Goal: Task Accomplishment & Management: Understand process/instructions

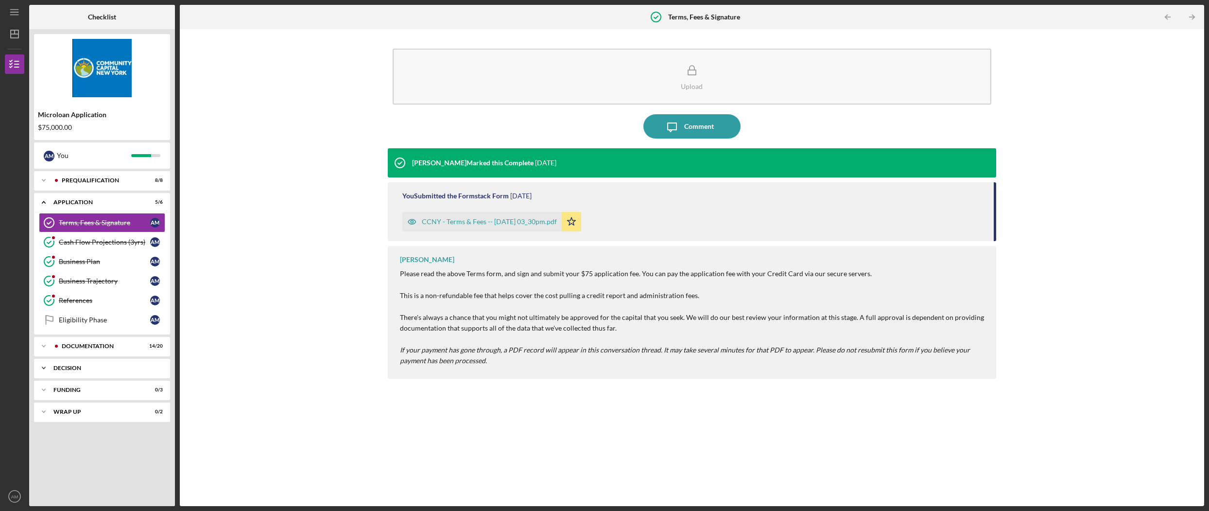
click at [54, 371] on div "Icon/Expander Decision 0 / 1" at bounding box center [102, 367] width 136 height 19
click at [95, 351] on div "Icon/Expander Documentation 14 / 20" at bounding box center [102, 345] width 136 height 19
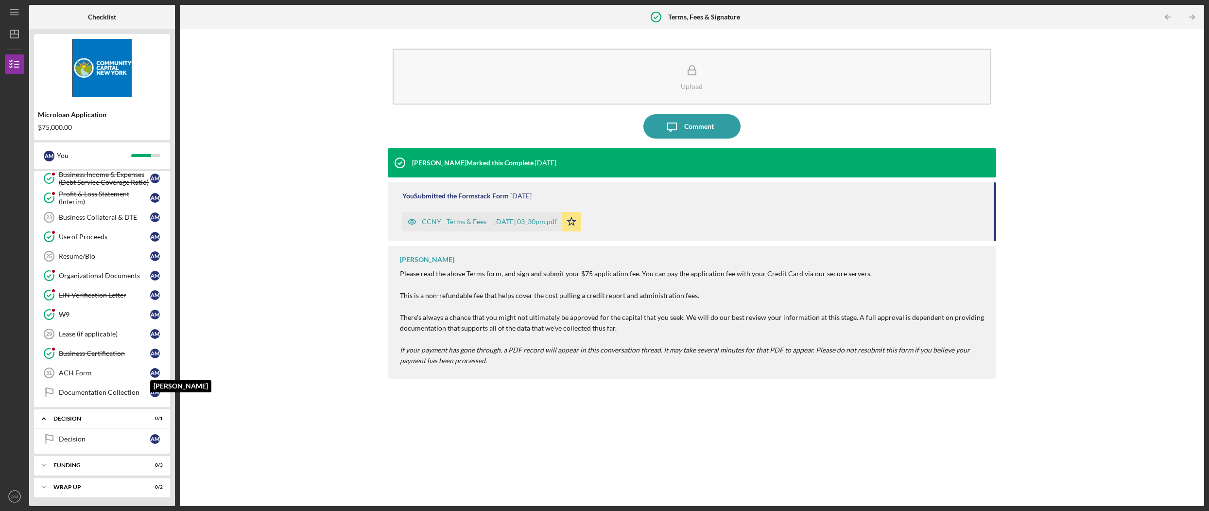
scroll to position [345, 0]
click at [113, 438] on div "Decision" at bounding box center [104, 438] width 91 height 8
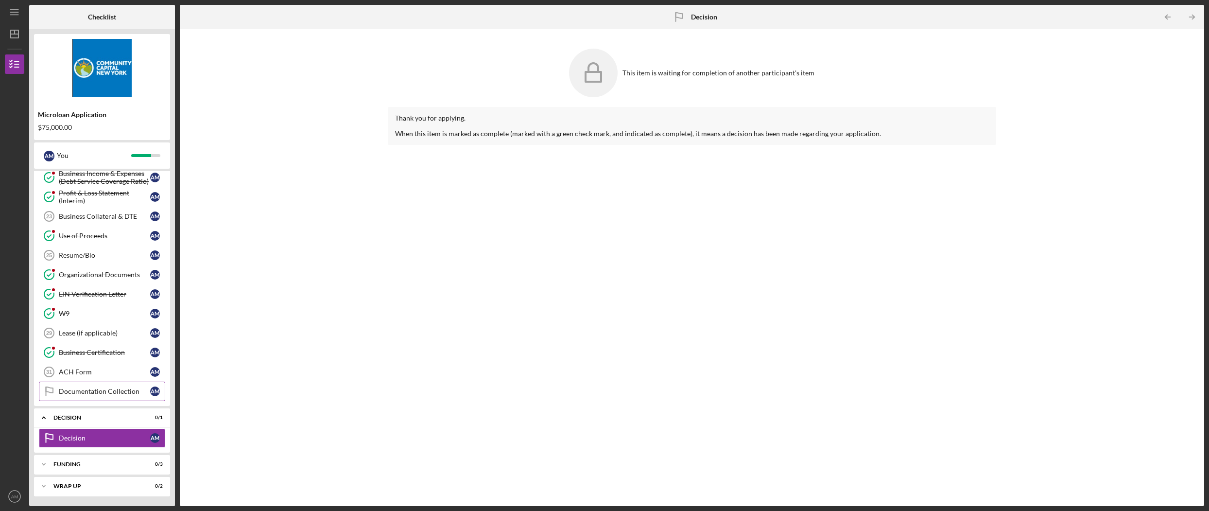
click at [107, 393] on div "Documentation Collection" at bounding box center [104, 391] width 91 height 8
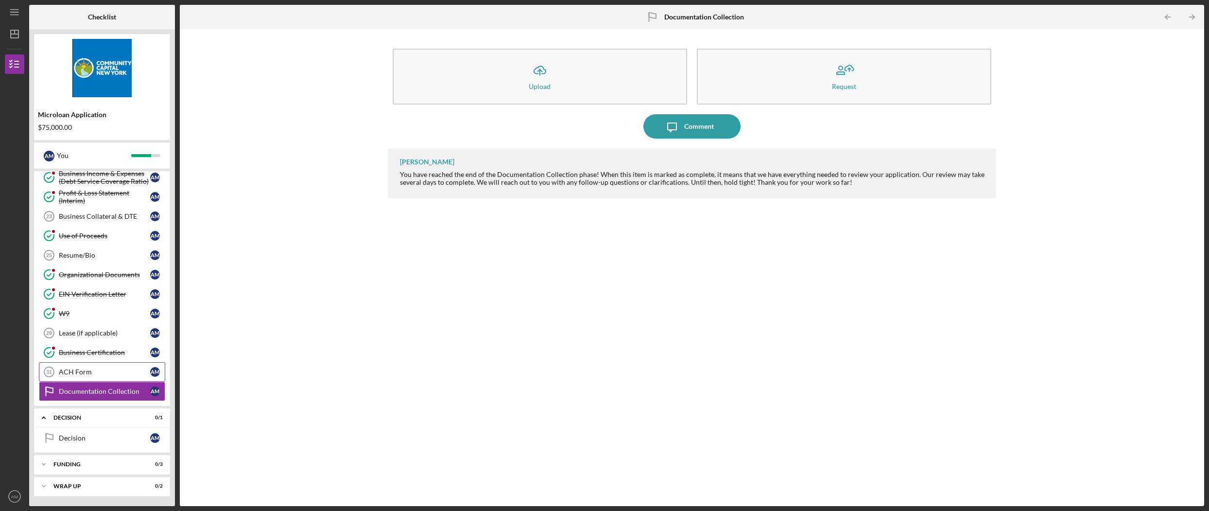
click at [102, 375] on div "ACH Form" at bounding box center [104, 372] width 91 height 8
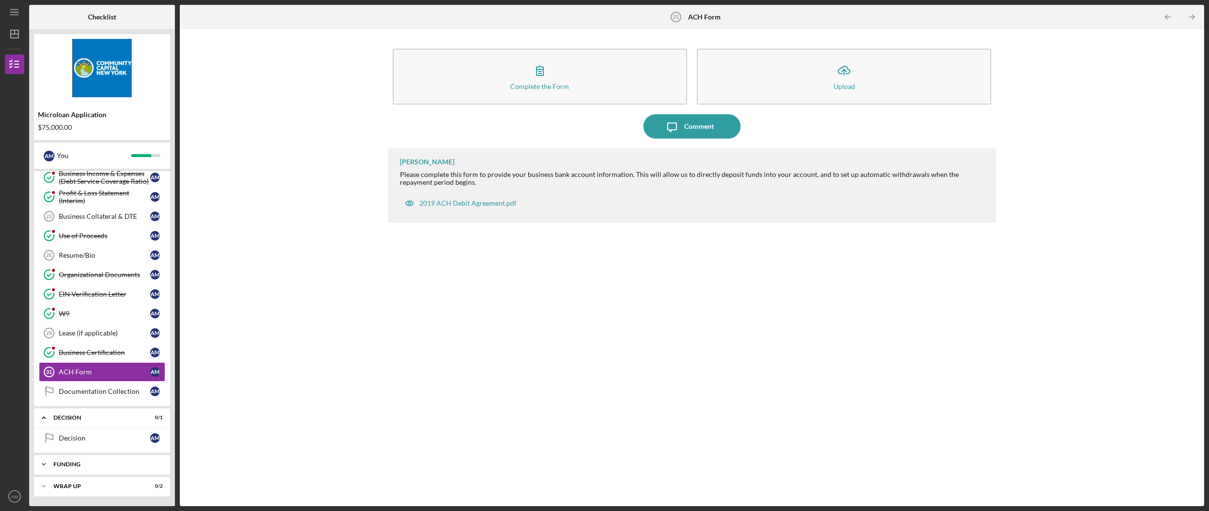
click at [106, 461] on div "Funding" at bounding box center [105, 464] width 104 height 6
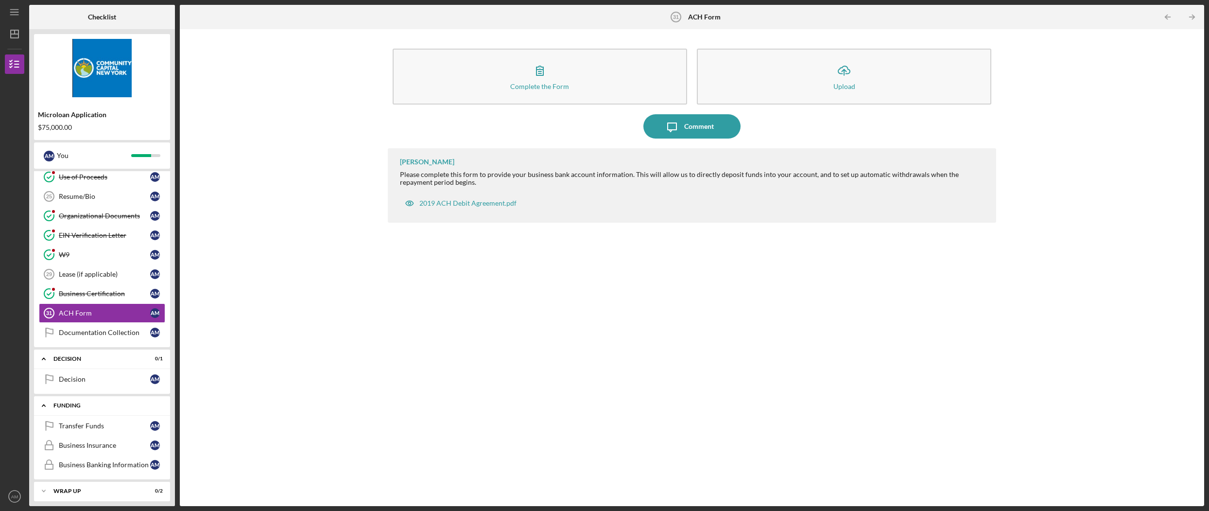
scroll to position [408, 0]
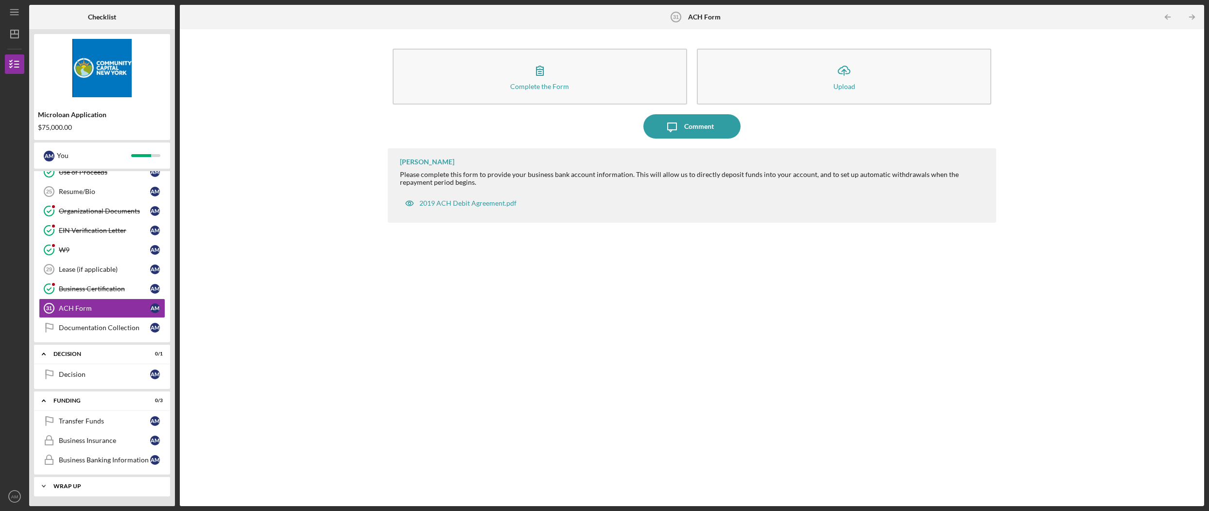
click at [77, 486] on div "Wrap up" at bounding box center [105, 486] width 104 height 6
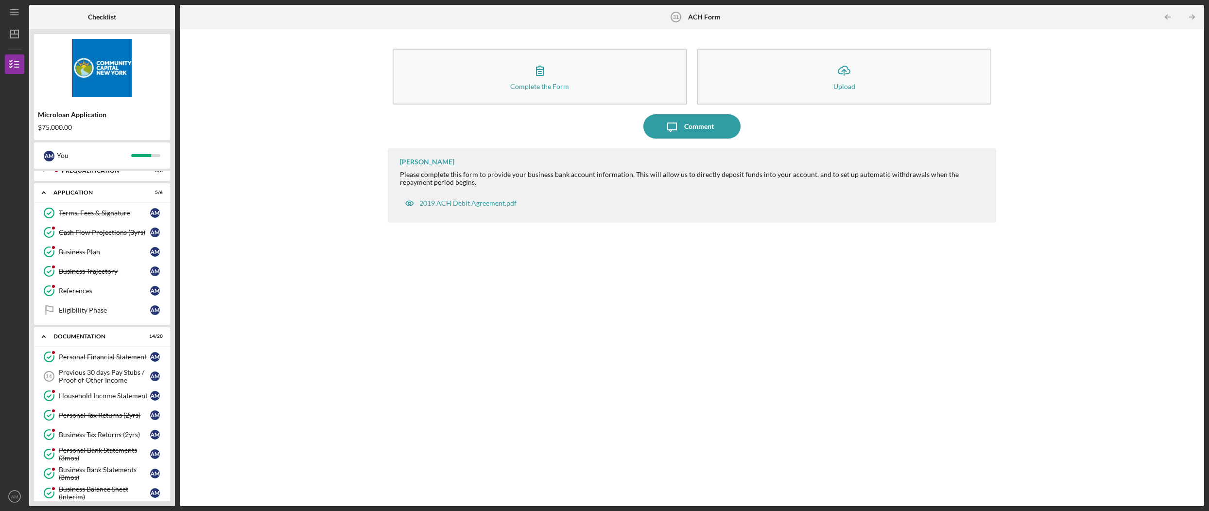
scroll to position [0, 0]
